Goal: Navigation & Orientation: Find specific page/section

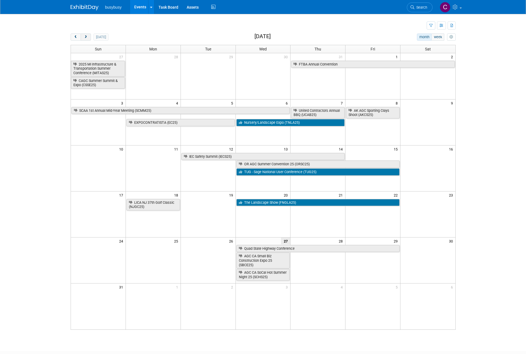
click at [83, 37] on button "next" at bounding box center [86, 36] width 10 height 7
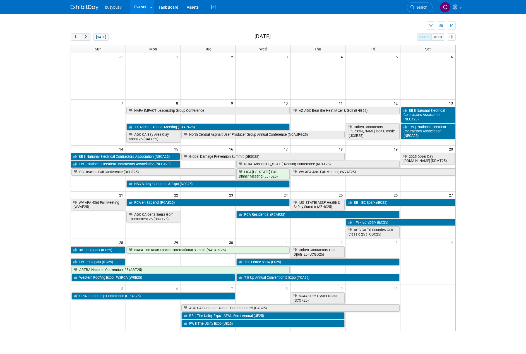
click at [87, 39] on button "next" at bounding box center [86, 36] width 10 height 7
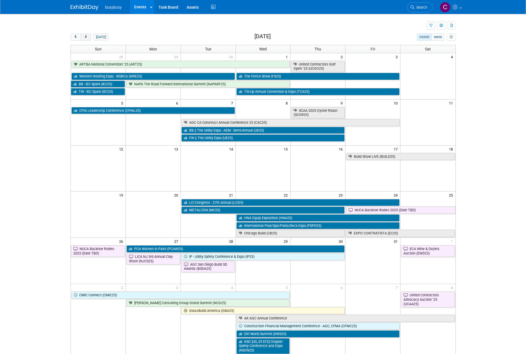
click at [87, 38] on span "next" at bounding box center [86, 37] width 4 height 4
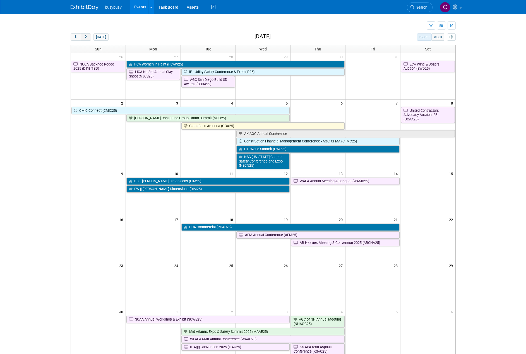
click at [85, 38] on span "next" at bounding box center [86, 37] width 4 height 4
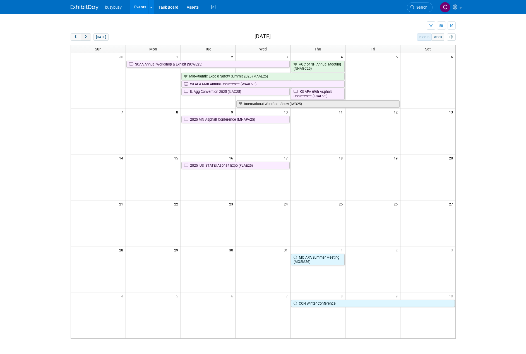
click at [85, 38] on span "next" at bounding box center [86, 37] width 4 height 4
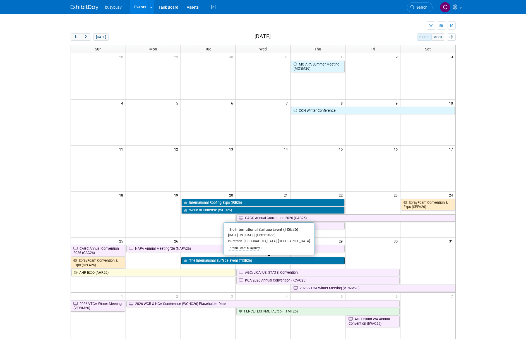
click at [304, 262] on link "The International Surface Event (TISE26)" at bounding box center [262, 260] width 163 height 7
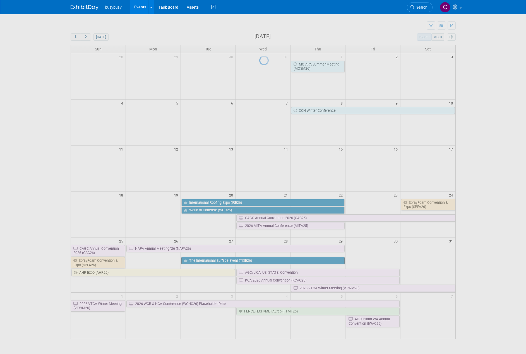
click at [267, 262] on div at bounding box center [263, 177] width 8 height 354
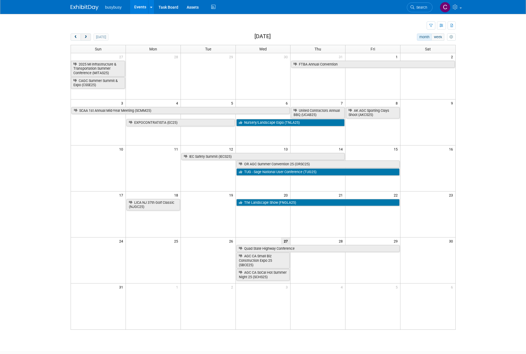
click at [88, 39] on button "next" at bounding box center [86, 36] width 10 height 7
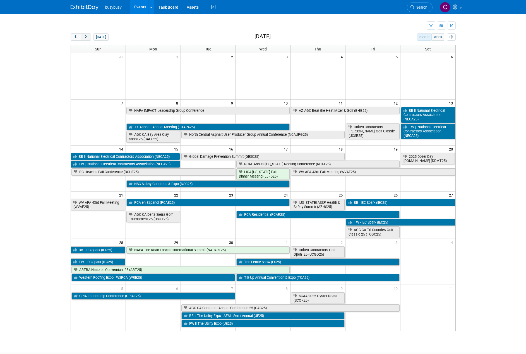
click at [88, 38] on button "next" at bounding box center [86, 36] width 10 height 7
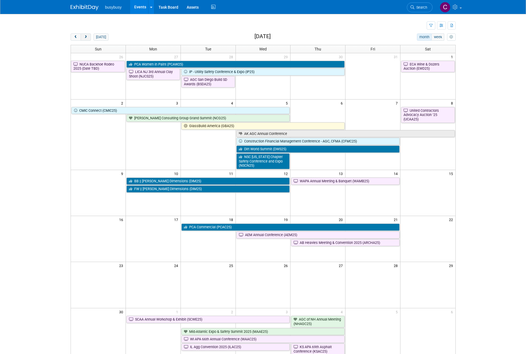
click at [88, 38] on button "next" at bounding box center [86, 36] width 10 height 7
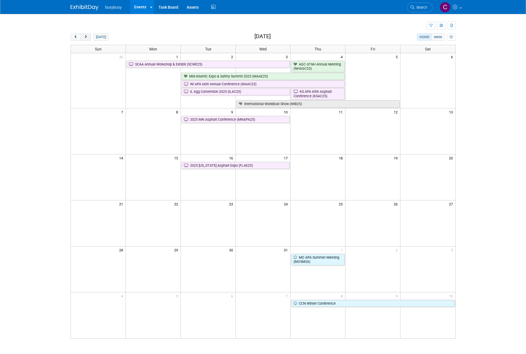
click at [88, 38] on button "next" at bounding box center [86, 36] width 10 height 7
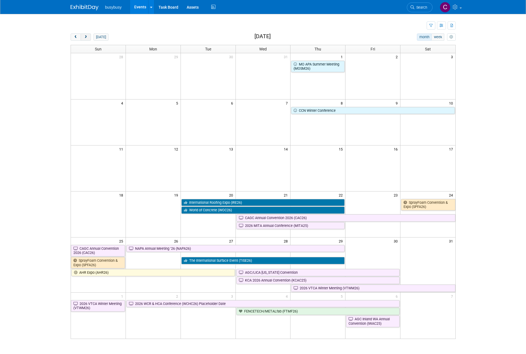
click at [85, 38] on span "next" at bounding box center [86, 37] width 4 height 4
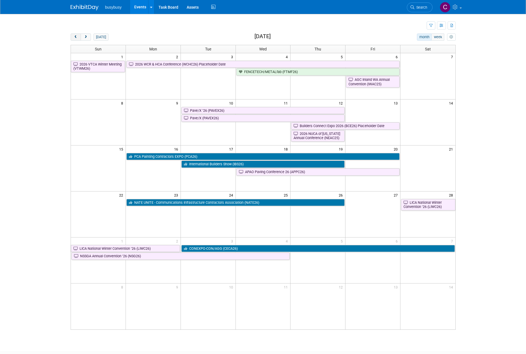
click at [75, 38] on span "prev" at bounding box center [76, 37] width 4 height 4
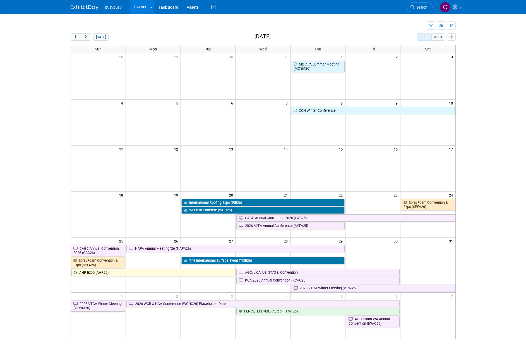
drag, startPoint x: 519, startPoint y: 35, endPoint x: 519, endPoint y: 13, distance: 22.6
click at [519, 13] on body "busybusy Events Recently Viewed Events: BB || National Electrical Contractors A…" at bounding box center [263, 177] width 526 height 354
drag, startPoint x: 523, startPoint y: 27, endPoint x: 522, endPoint y: 20, distance: 7.7
